Goal: Task Accomplishment & Management: Manage account settings

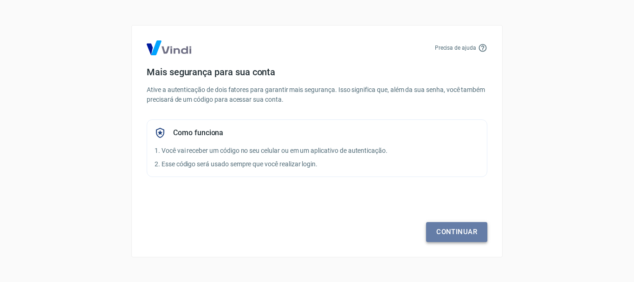
click at [454, 234] on link "Continuar" at bounding box center [456, 231] width 61 height 19
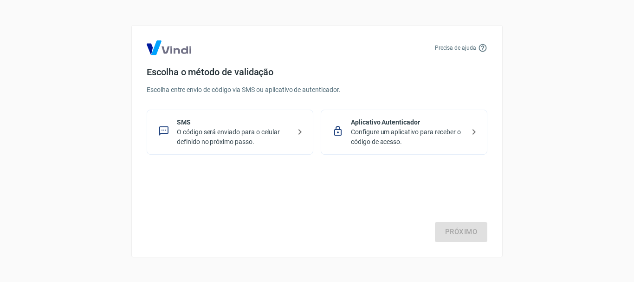
click at [183, 124] on p "SMS" at bounding box center [234, 122] width 114 height 10
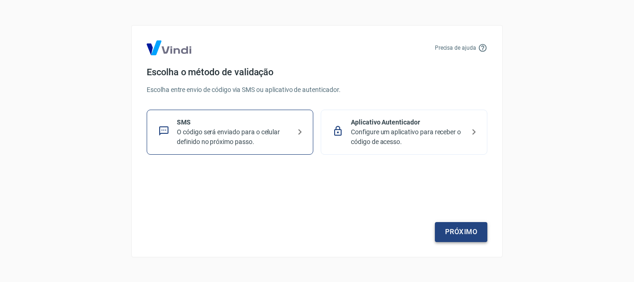
click at [458, 233] on link "Próximo" at bounding box center [461, 231] width 52 height 19
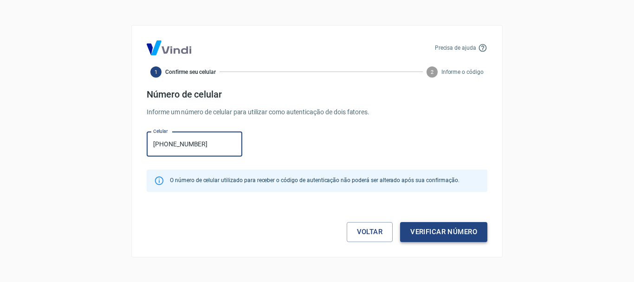
type input "(83) 99813-0868"
click at [424, 234] on button "Verificar número" at bounding box center [443, 231] width 87 height 19
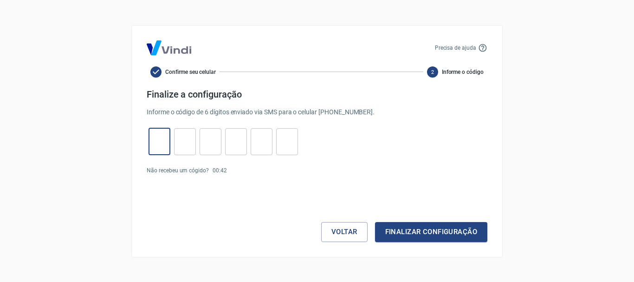
click at [154, 135] on input "tel" at bounding box center [159, 141] width 22 height 20
type input "2"
type input "7"
type input "9"
type input "0"
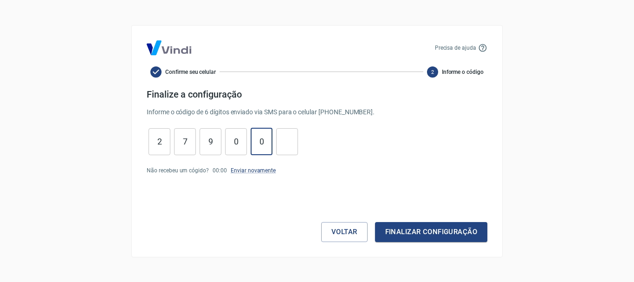
type input "0"
click at [191, 146] on input "7" at bounding box center [185, 141] width 22 height 20
type input "7"
type input "3"
click at [211, 143] on input "9" at bounding box center [211, 141] width 22 height 20
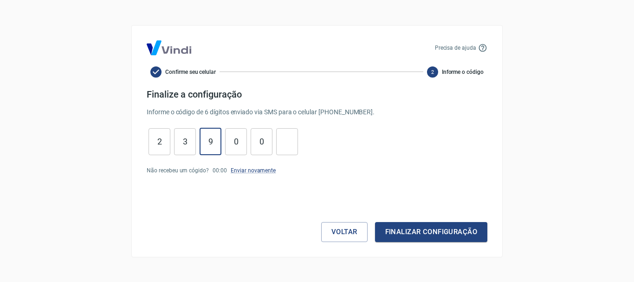
type input "9"
type input "0"
click at [265, 145] on input "0" at bounding box center [262, 141] width 22 height 20
click at [241, 144] on input "0" at bounding box center [236, 141] width 22 height 20
type input "0"
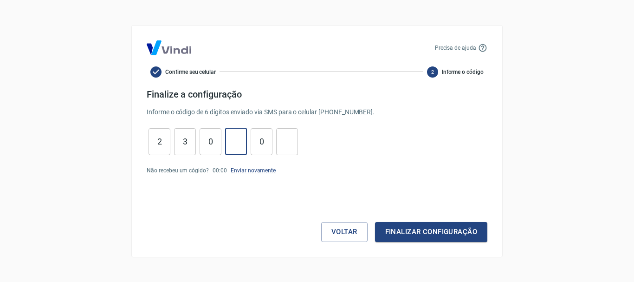
type input "9"
click at [289, 143] on input "tel" at bounding box center [287, 141] width 22 height 20
type input "9"
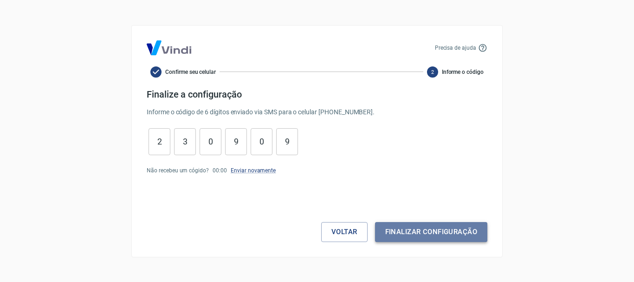
click at [396, 235] on button "Finalizar configuração" at bounding box center [431, 231] width 112 height 19
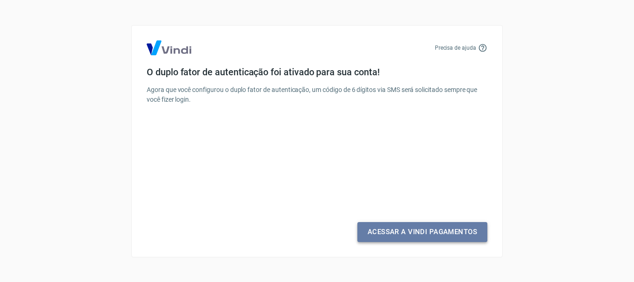
click at [398, 233] on link "Acessar a Vindi Pagamentos" at bounding box center [422, 231] width 130 height 19
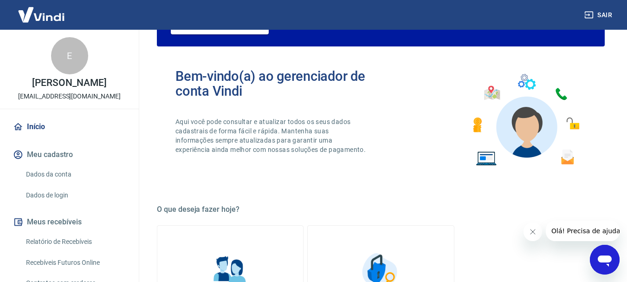
scroll to position [170, 0]
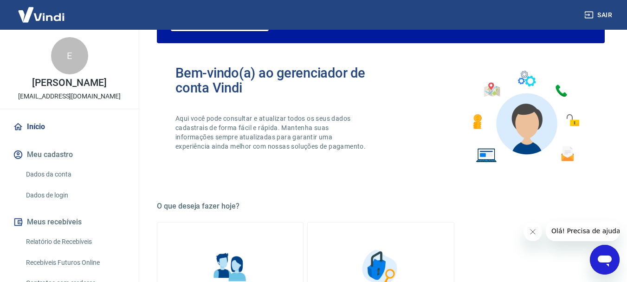
click at [65, 55] on div "E" at bounding box center [69, 55] width 37 height 37
drag, startPoint x: 626, startPoint y: 82, endPoint x: 626, endPoint y: 105, distance: 23.7
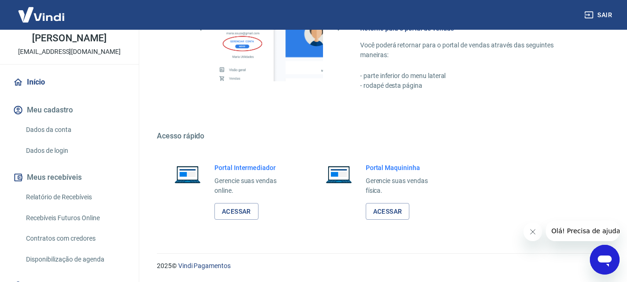
scroll to position [0, 0]
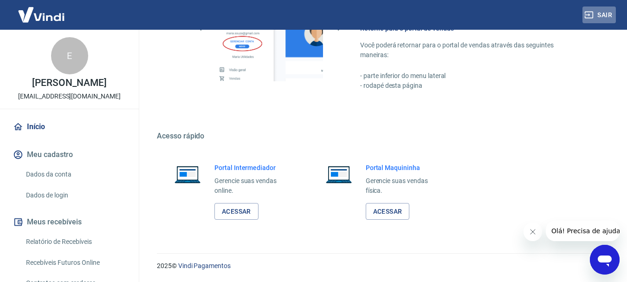
click at [604, 16] on button "Sair" at bounding box center [598, 14] width 33 height 17
